Goal: Transaction & Acquisition: Purchase product/service

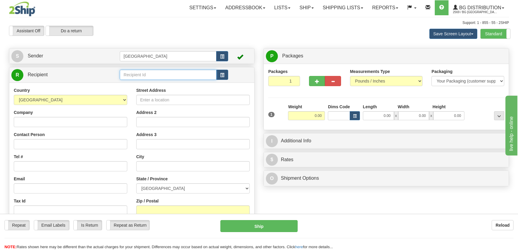
click at [191, 78] on input "text" at bounding box center [168, 75] width 97 height 10
click at [178, 86] on div "1183" at bounding box center [166, 84] width 91 height 7
type input "1183"
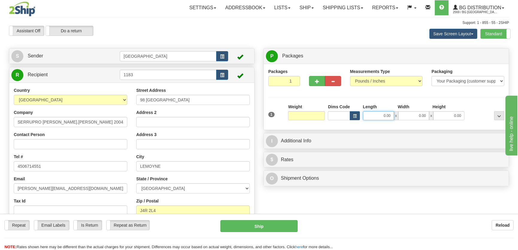
type input "0.00"
click at [374, 116] on input "0.00" at bounding box center [378, 115] width 31 height 9
type input "49.00"
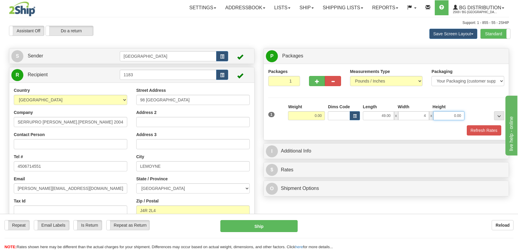
type input "4.00"
click at [315, 117] on input "0.00" at bounding box center [306, 115] width 37 height 9
type input "9.00"
click at [469, 130] on button "Refresh Rates" at bounding box center [484, 131] width 34 height 10
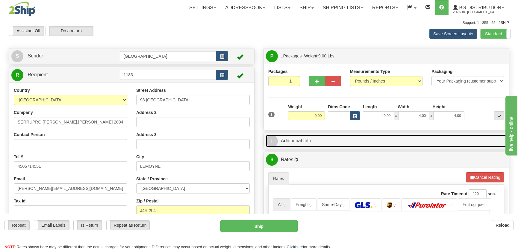
click at [457, 135] on link "I Additional Info" at bounding box center [386, 141] width 241 height 12
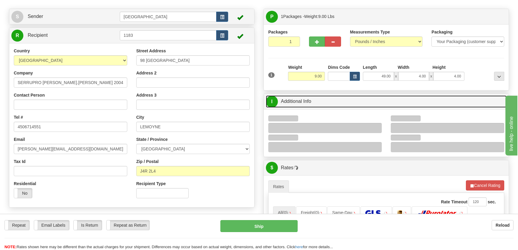
scroll to position [81, 0]
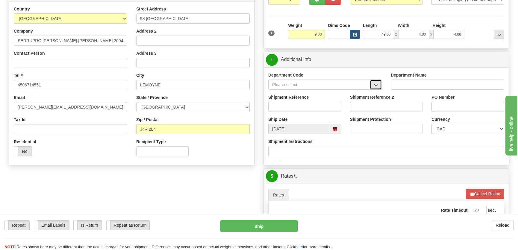
click at [370, 83] on button "button" at bounding box center [376, 85] width 12 height 10
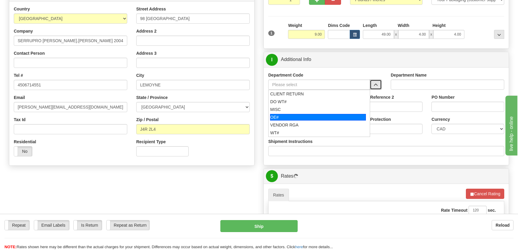
click at [299, 116] on div "OE#" at bounding box center [318, 117] width 96 height 7
type input "OE#"
type input "ORDERS"
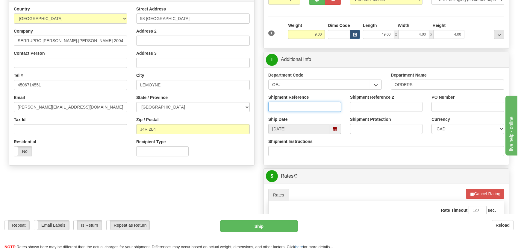
click at [300, 111] on input "Shipment Reference" at bounding box center [304, 107] width 73 height 10
type input "50323265-00"
click at [454, 105] on input "PO Number" at bounding box center [468, 107] width 73 height 10
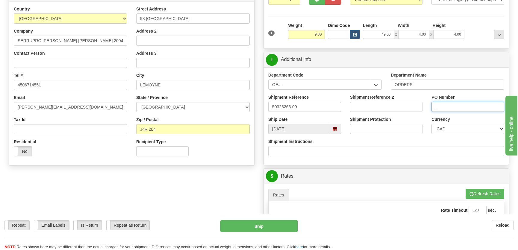
type input "."
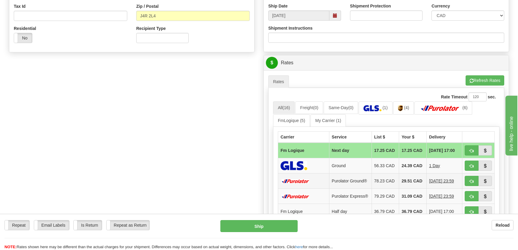
scroll to position [265, 0]
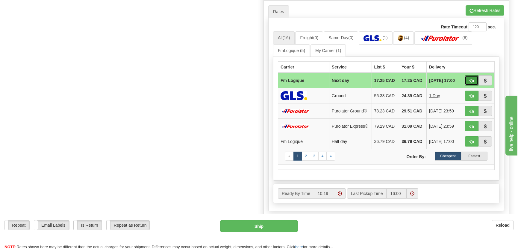
click at [470, 79] on span "button" at bounding box center [472, 81] width 4 height 4
type input "jour"
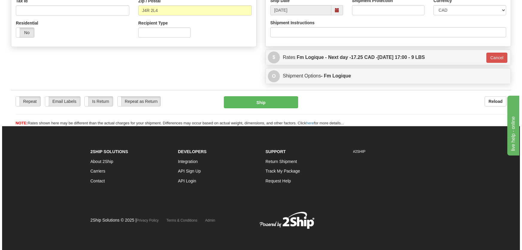
scroll to position [200, 0]
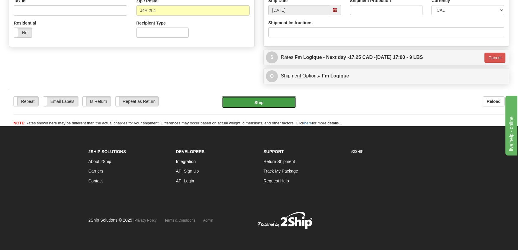
click at [263, 104] on button "Ship" at bounding box center [259, 102] width 74 height 12
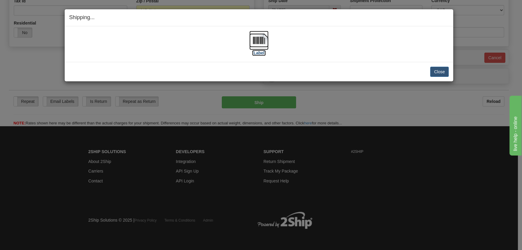
click at [259, 47] on img at bounding box center [259, 40] width 19 height 19
click at [441, 74] on button "Close" at bounding box center [439, 72] width 19 height 10
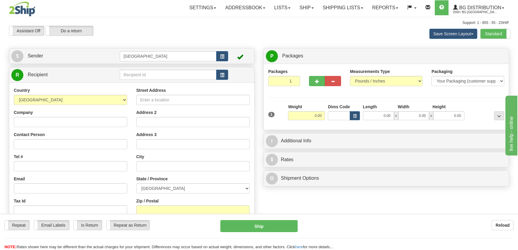
drag, startPoint x: 137, startPoint y: 67, endPoint x: 140, endPoint y: 78, distance: 11.0
click at [137, 72] on div "R Recipient" at bounding box center [131, 74] width 245 height 15
click at [140, 78] on input "text" at bounding box center [168, 75] width 97 height 10
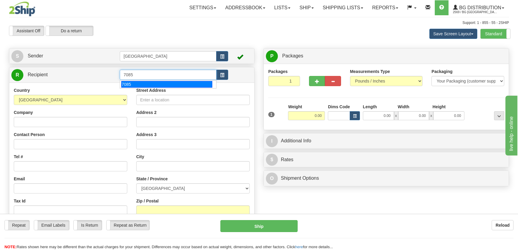
click at [140, 82] on div "7085" at bounding box center [166, 84] width 91 height 7
type input "7085"
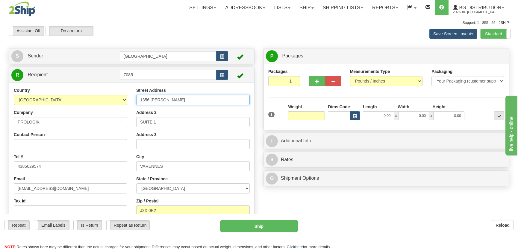
type input "0.00"
click at [149, 99] on input "1356 [PERSON_NAME]" at bounding box center [193, 100] width 114 height 10
type input "1354 [PERSON_NAME]"
click at [386, 117] on input "0.00" at bounding box center [378, 115] width 31 height 9
type input "12.00"
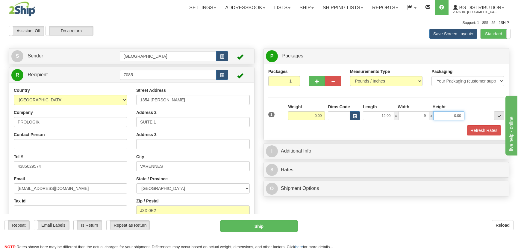
type input "9.00"
type input "8.00"
click at [315, 116] on input "0.00" at bounding box center [306, 115] width 37 height 9
type input "4.00"
click at [469, 132] on button "Refresh Rates" at bounding box center [484, 131] width 34 height 10
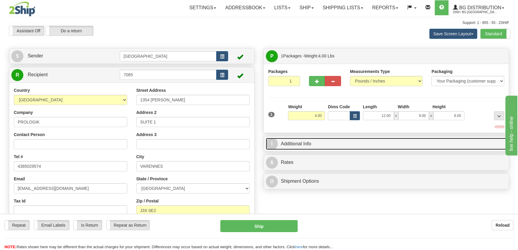
click at [464, 138] on link "I Additional Info" at bounding box center [386, 144] width 241 height 12
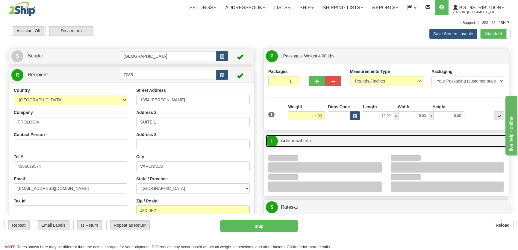
scroll to position [27, 0]
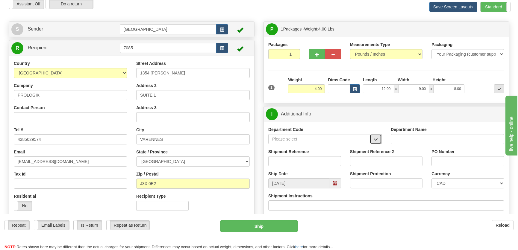
click at [379, 137] on button "button" at bounding box center [376, 139] width 12 height 10
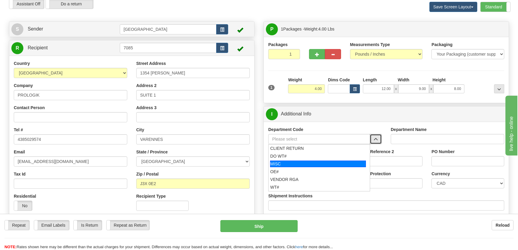
click at [306, 171] on div "OE#" at bounding box center [318, 172] width 96 height 6
type input "OE#"
type input "ORDERS"
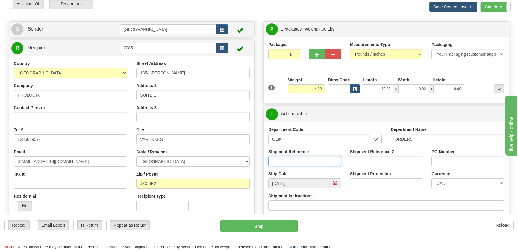
click at [310, 161] on input "Shipment Reference" at bounding box center [304, 161] width 73 height 10
type input "50323920-00"
click at [483, 163] on input "PO Number" at bounding box center [468, 161] width 73 height 10
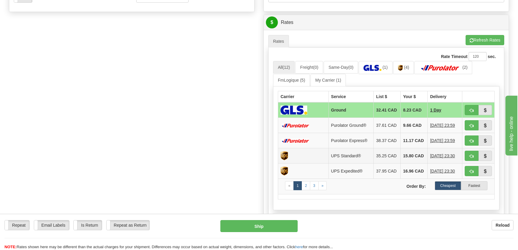
scroll to position [245, 0]
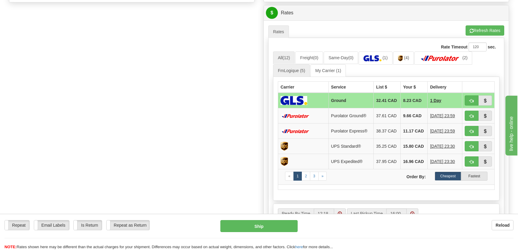
type input "."
click at [294, 70] on link "FmLogique (5)" at bounding box center [291, 70] width 37 height 13
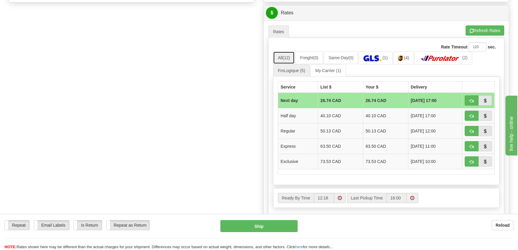
click at [286, 60] on link "All (12)" at bounding box center [284, 58] width 22 height 13
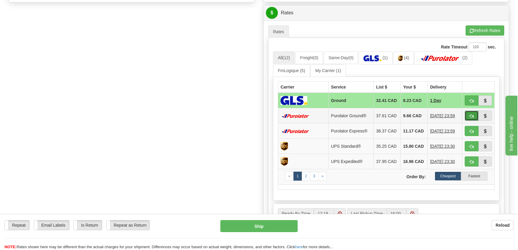
click at [470, 116] on span "button" at bounding box center [472, 116] width 4 height 4
type input "260"
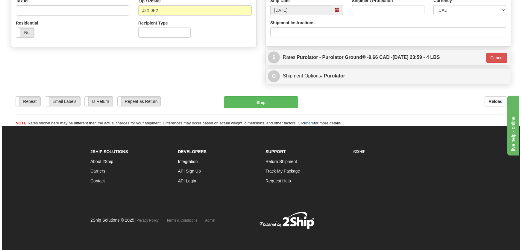
scroll to position [200, 0]
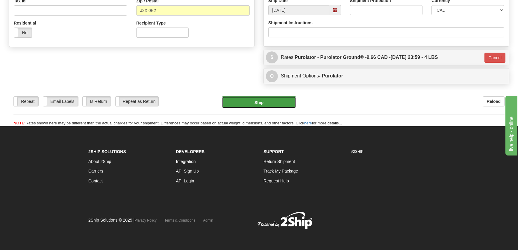
click at [276, 106] on button "Ship" at bounding box center [259, 102] width 74 height 12
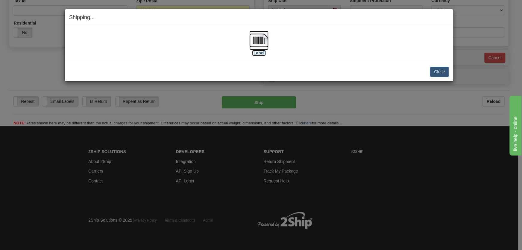
click at [261, 44] on img at bounding box center [259, 40] width 19 height 19
click at [432, 69] on button "Close" at bounding box center [439, 72] width 19 height 10
